Goal: Task Accomplishment & Management: Manage account settings

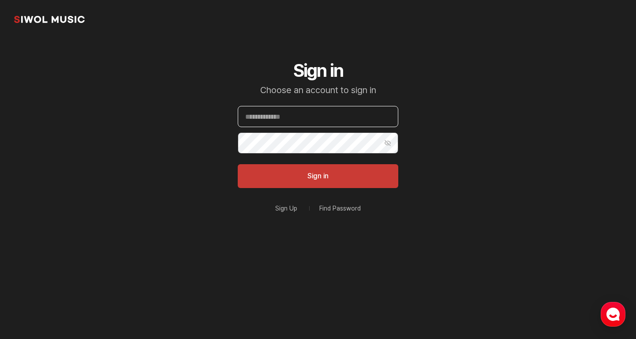
type input "**********"
click at [390, 139] on button "Show Password" at bounding box center [387, 142] width 21 height 21
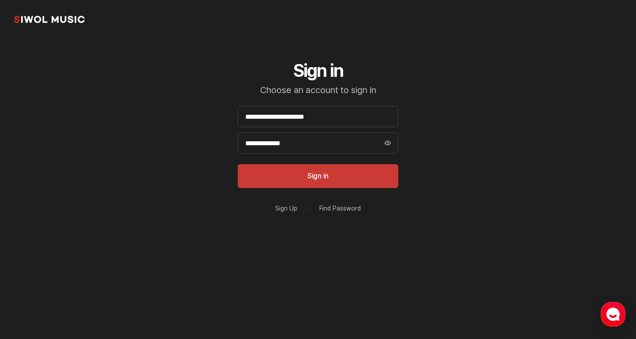
click at [390, 139] on button "Show Password" at bounding box center [387, 142] width 21 height 21
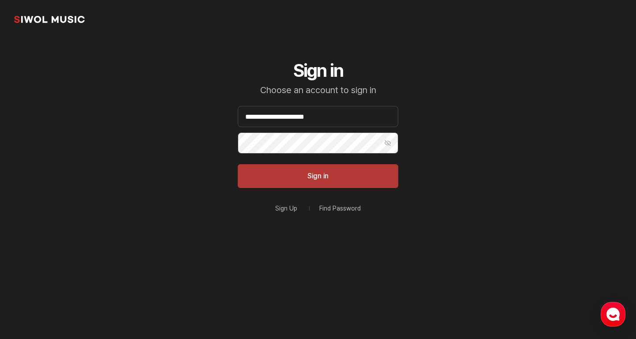
click at [353, 167] on button "Sign in" at bounding box center [318, 176] width 161 height 24
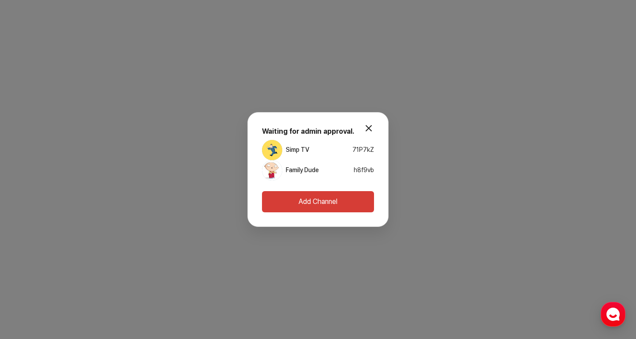
click at [403, 105] on div "modal.close Waiting for admin approval. Simp TV 71P7kZ Family Dude h8f9vb Add C…" at bounding box center [318, 169] width 636 height 339
click at [617, 318] on use "button" at bounding box center [613, 314] width 13 height 13
